Goal: Information Seeking & Learning: Learn about a topic

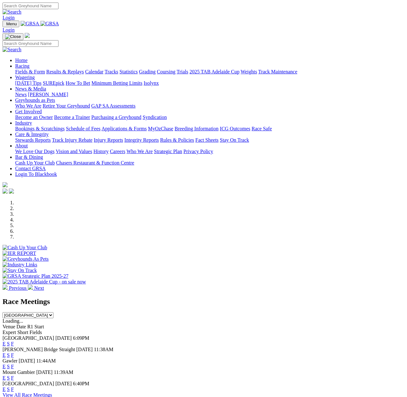
click at [6, 386] on link "E" at bounding box center [4, 388] width 3 height 5
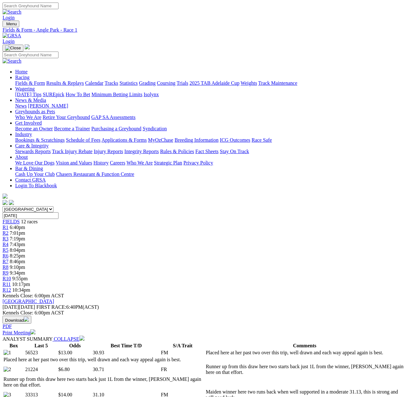
drag, startPoint x: 348, startPoint y: 96, endPoint x: 351, endPoint y: 95, distance: 3.7
click at [11, 281] on span "R11" at bounding box center [7, 283] width 8 height 5
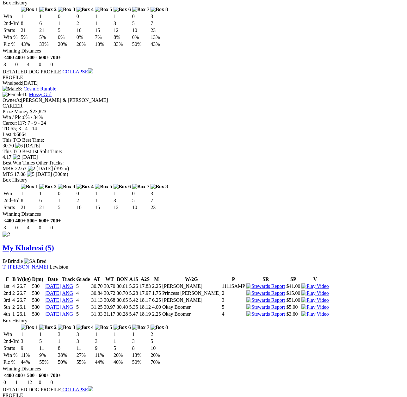
scroll to position [569, 0]
